Goal: Transaction & Acquisition: Purchase product/service

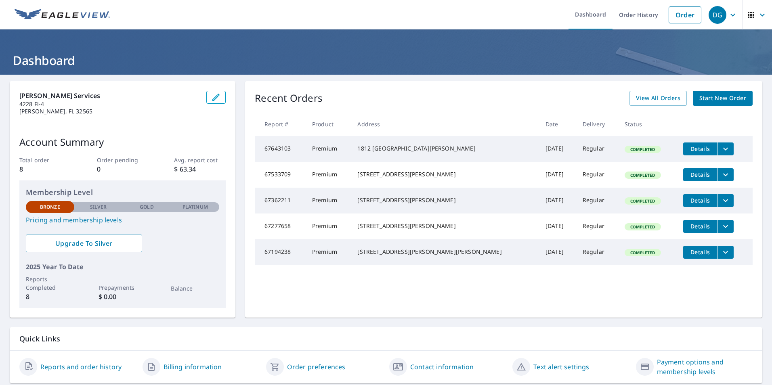
click at [392, 204] on div "[STREET_ADDRESS][PERSON_NAME]" at bounding box center [444, 200] width 175 height 8
click at [682, 17] on link "Order" at bounding box center [684, 14] width 33 height 17
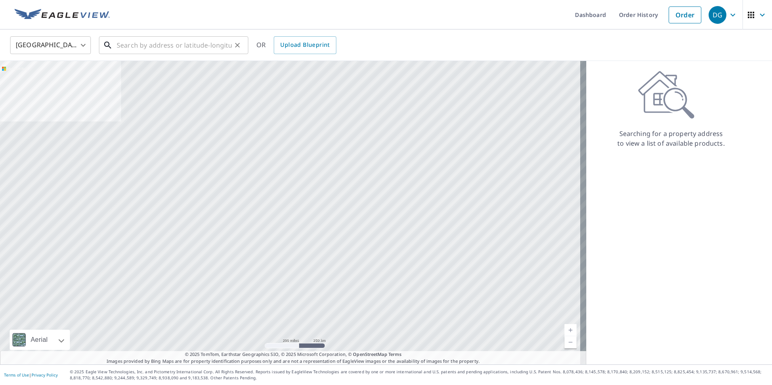
click at [135, 49] on input "text" at bounding box center [174, 45] width 115 height 23
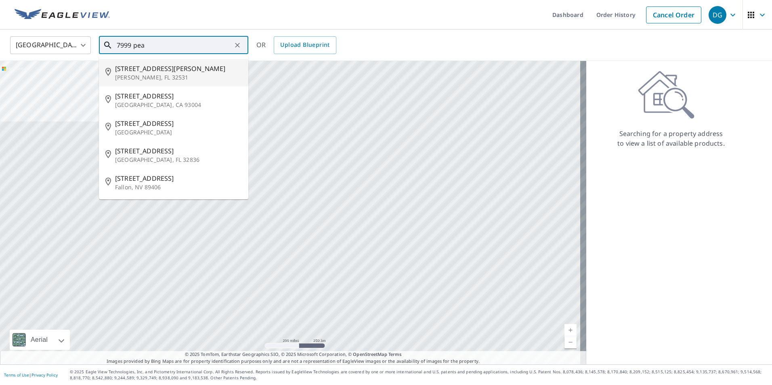
click at [150, 67] on span "[STREET_ADDRESS][PERSON_NAME]" at bounding box center [178, 69] width 127 height 10
type input "[STREET_ADDRESS][PERSON_NAME]"
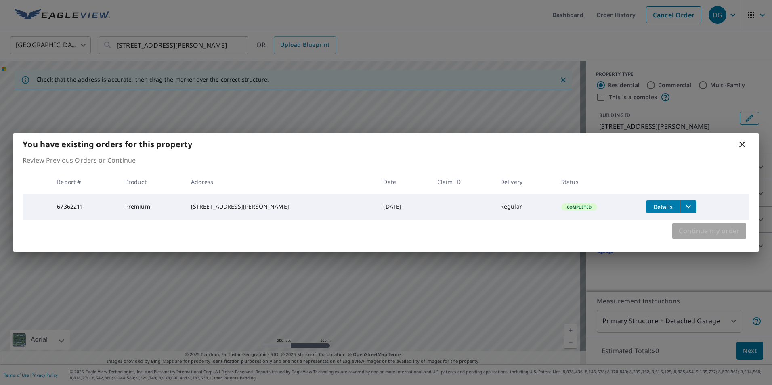
click at [705, 233] on span "Continue my order" at bounding box center [709, 230] width 61 height 11
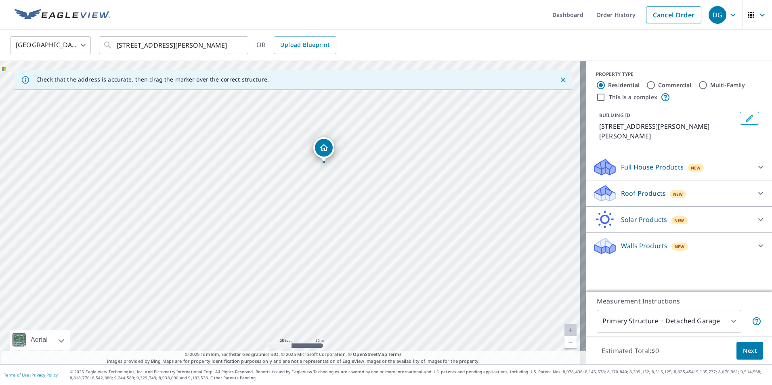
drag, startPoint x: 200, startPoint y: 160, endPoint x: 584, endPoint y: 351, distance: 428.9
click at [584, 351] on div "Check that the address is accurate, then drag the marker over the correct struc…" at bounding box center [386, 213] width 772 height 304
click at [486, 256] on div "[STREET_ADDRESS][PERSON_NAME]" at bounding box center [293, 213] width 586 height 304
drag, startPoint x: 274, startPoint y: 138, endPoint x: 321, endPoint y: 251, distance: 122.0
click at [315, 250] on div "[STREET_ADDRESS][PERSON_NAME]" at bounding box center [293, 213] width 586 height 304
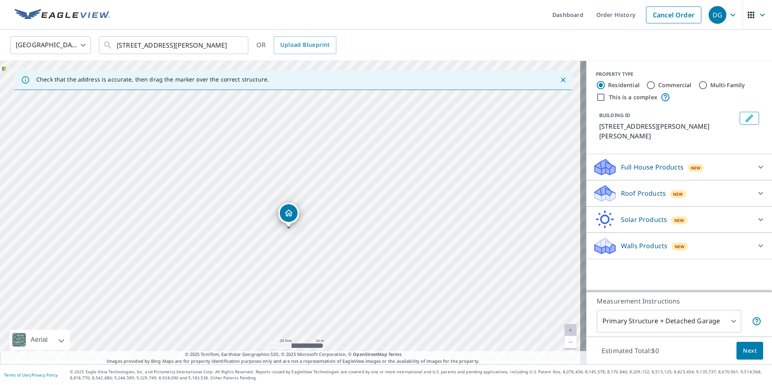
drag, startPoint x: 250, startPoint y: 233, endPoint x: 264, endPoint y: 244, distance: 17.5
click at [264, 244] on div "[STREET_ADDRESS][PERSON_NAME]" at bounding box center [293, 213] width 586 height 304
drag, startPoint x: 293, startPoint y: 215, endPoint x: 183, endPoint y: 157, distance: 124.2
drag, startPoint x: 391, startPoint y: 283, endPoint x: 391, endPoint y: 249, distance: 33.9
click at [391, 249] on div "[STREET_ADDRESS][PERSON_NAME]" at bounding box center [293, 213] width 586 height 304
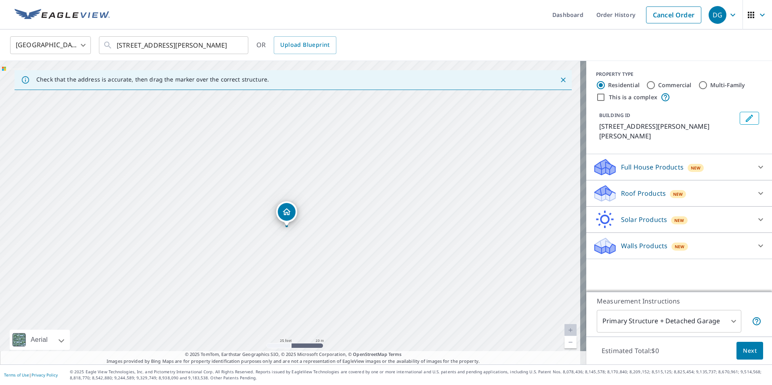
drag, startPoint x: 371, startPoint y: 218, endPoint x: 380, endPoint y: 335, distance: 116.6
click at [379, 335] on div "[STREET_ADDRESS][PERSON_NAME]" at bounding box center [293, 213] width 586 height 304
